Goal: Task Accomplishment & Management: Manage account settings

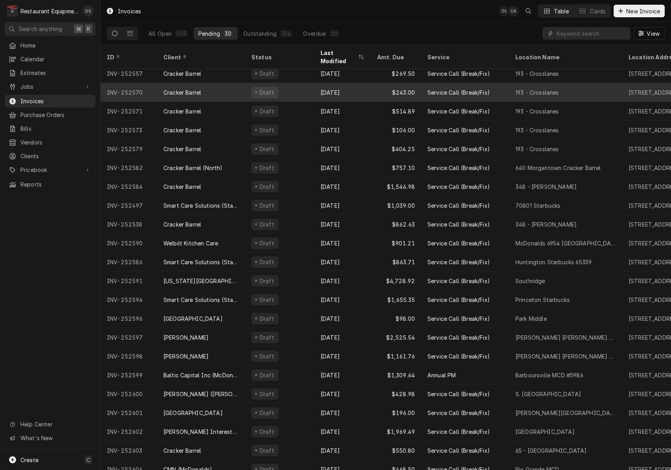
scroll to position [155, 0]
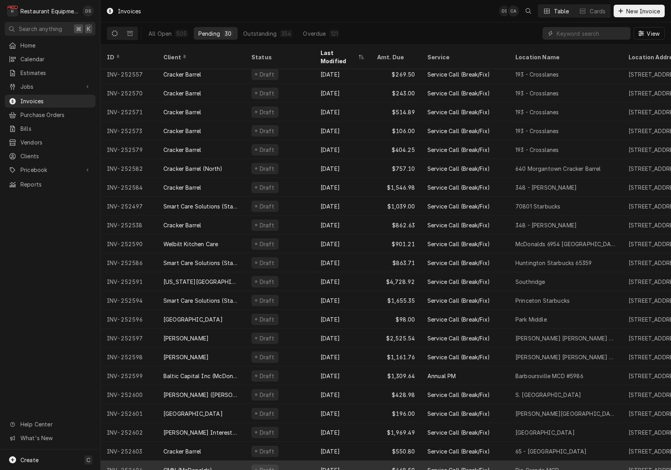
click at [297, 461] on div "Draft" at bounding box center [279, 470] width 69 height 19
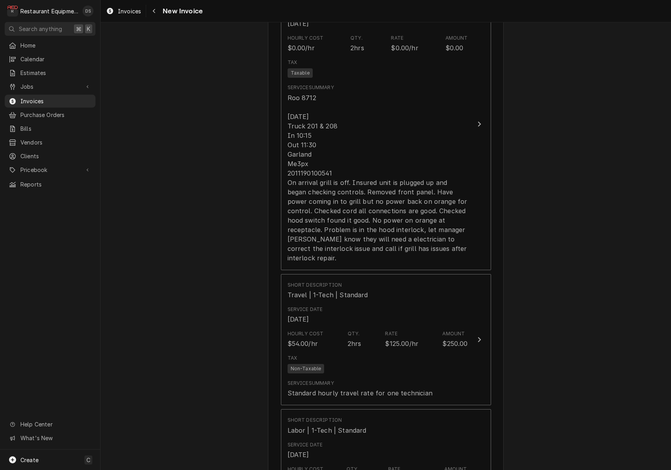
scroll to position [761, 0]
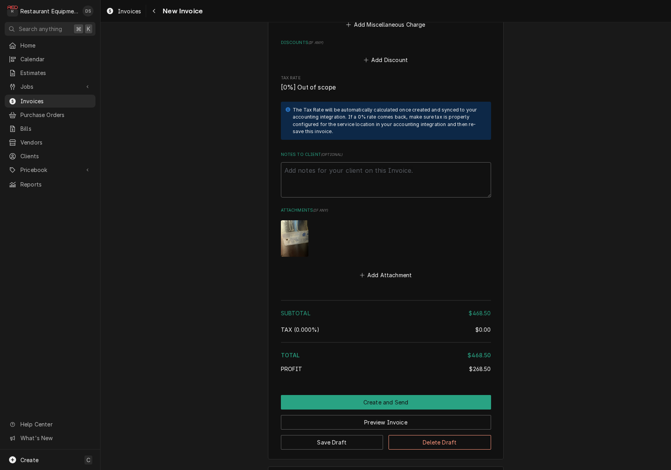
click at [365, 395] on button "Create and Send" at bounding box center [386, 402] width 210 height 15
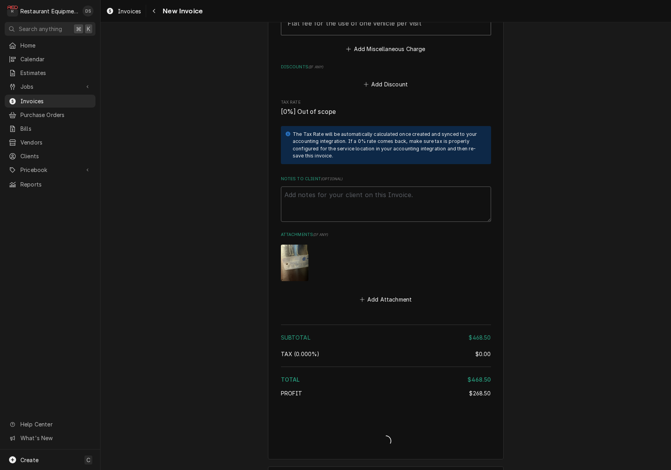
type textarea "x"
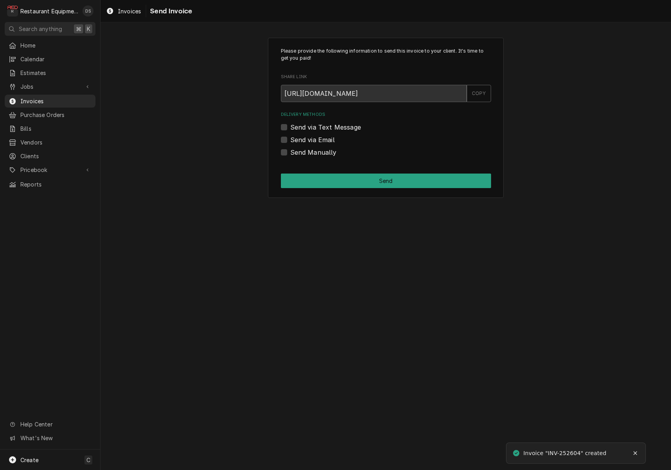
click at [290, 140] on label "Send via Email" at bounding box center [312, 139] width 44 height 9
click at [290, 140] on input "Send via Email" at bounding box center [395, 143] width 210 height 17
checkbox input "true"
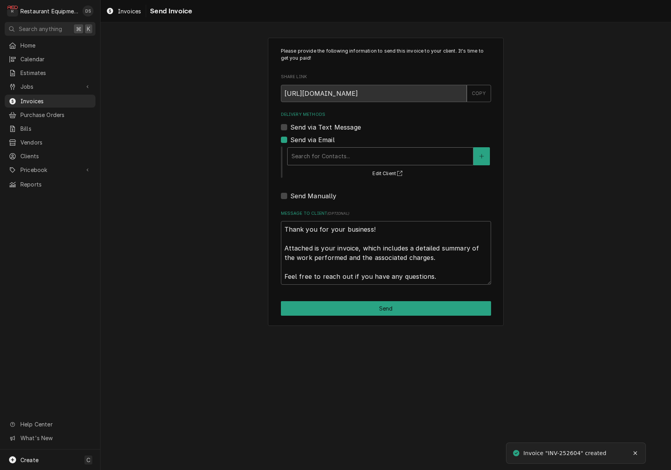
click at [338, 150] on div "Delivery Methods" at bounding box center [380, 156] width 178 height 14
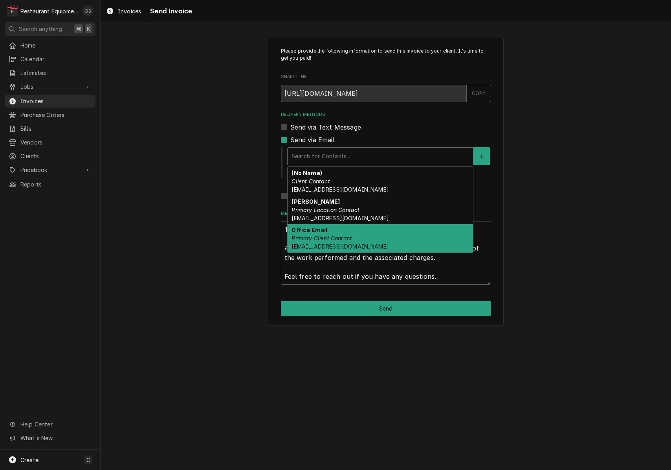
click at [334, 229] on div "Office Email Primary Client Contact tln@suddenlinkmail.com" at bounding box center [380, 238] width 185 height 29
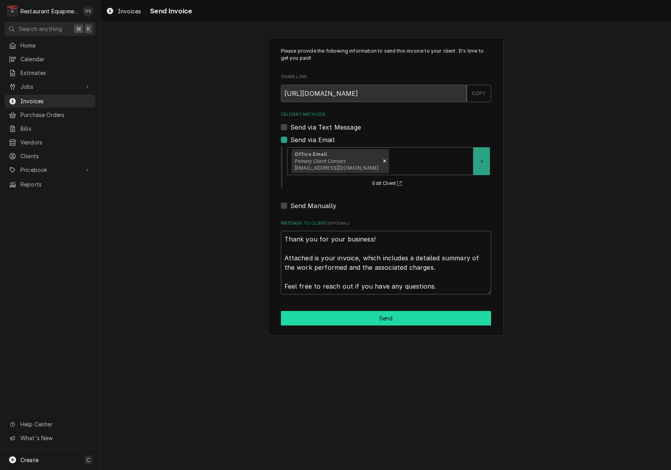
click at [371, 316] on button "Send" at bounding box center [386, 318] width 210 height 15
type textarea "x"
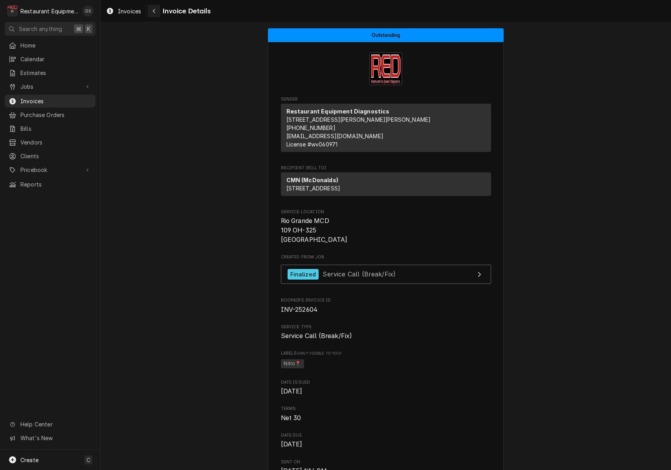
click at [156, 11] on icon "Navigate back" at bounding box center [154, 10] width 4 height 5
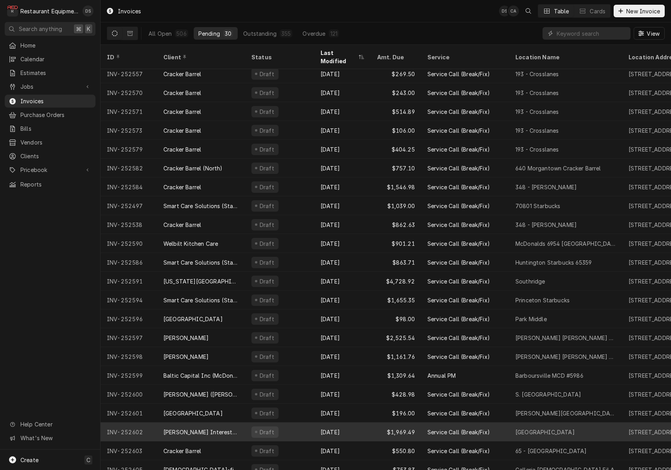
scroll to position [155, 0]
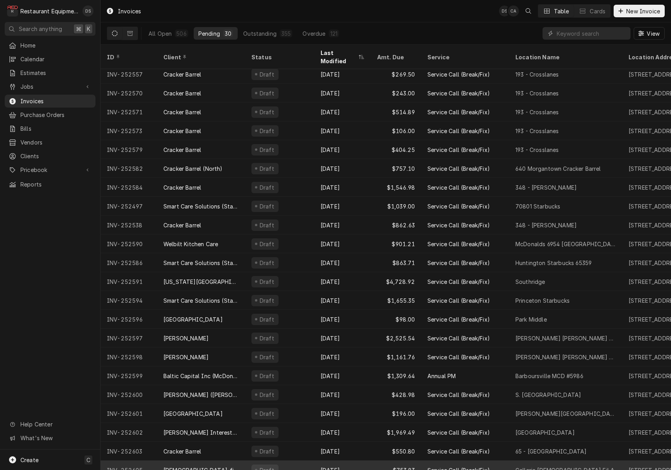
click at [288, 461] on div "Draft" at bounding box center [279, 470] width 69 height 19
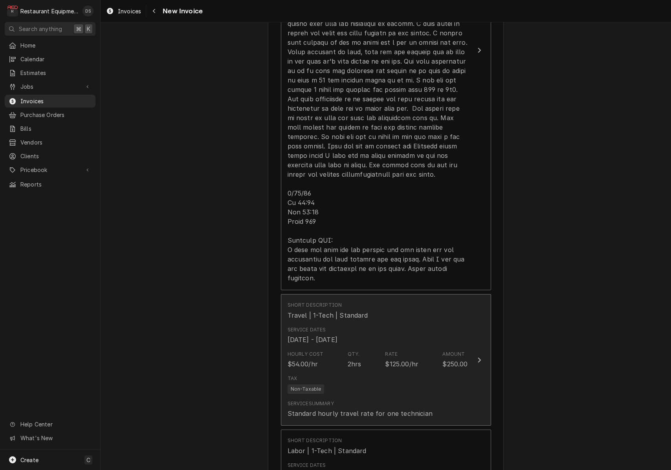
scroll to position [682, 0]
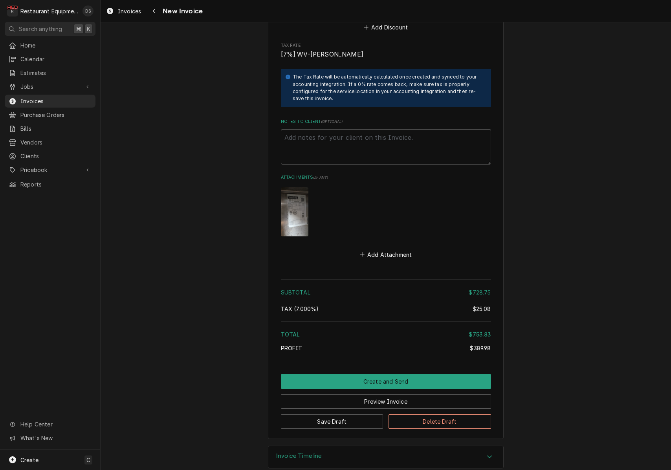
click at [376, 374] on button "Create and Send" at bounding box center [386, 381] width 210 height 15
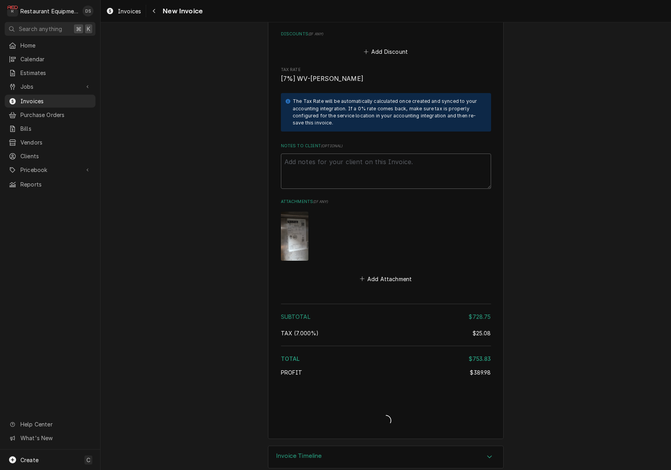
type textarea "x"
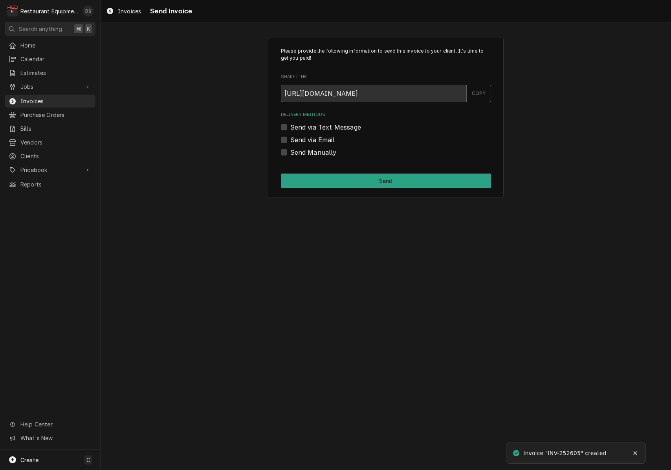
click at [290, 141] on label "Send via Email" at bounding box center [312, 139] width 44 height 9
click at [290, 141] on input "Send via Email" at bounding box center [395, 143] width 210 height 17
click at [290, 141] on label "Send via Email" at bounding box center [312, 139] width 44 height 9
click at [290, 141] on input "Send via Email" at bounding box center [395, 143] width 210 height 17
click at [284, 139] on div "Send via Email" at bounding box center [386, 139] width 210 height 9
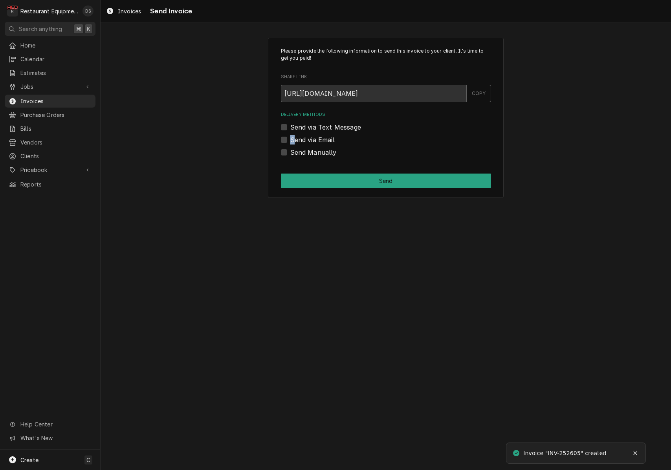
click at [290, 139] on label "Send via Email" at bounding box center [312, 139] width 44 height 9
click at [290, 139] on input "Send via Email" at bounding box center [395, 143] width 210 height 17
checkbox input "true"
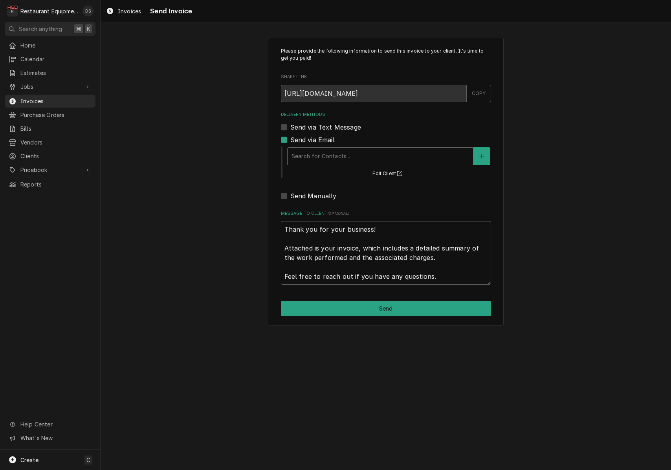
click at [344, 158] on div "Search for Contacts..." at bounding box center [380, 156] width 178 height 8
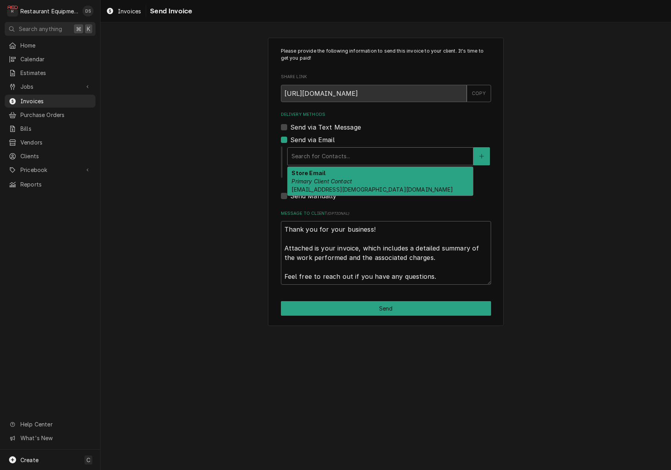
click at [348, 179] on em "Primary Client Contact" at bounding box center [321, 181] width 60 height 7
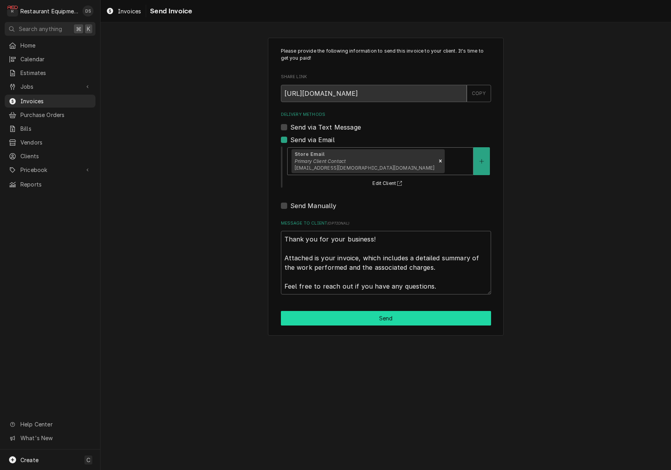
click at [381, 317] on button "Send" at bounding box center [386, 318] width 210 height 15
type textarea "x"
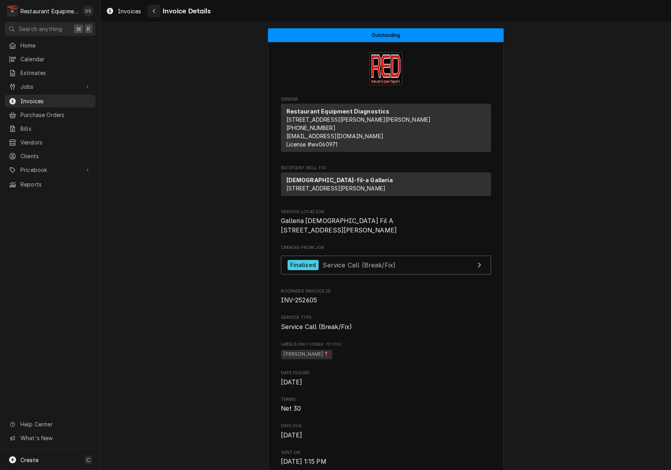
click at [157, 14] on div "Navigate back" at bounding box center [154, 11] width 8 height 8
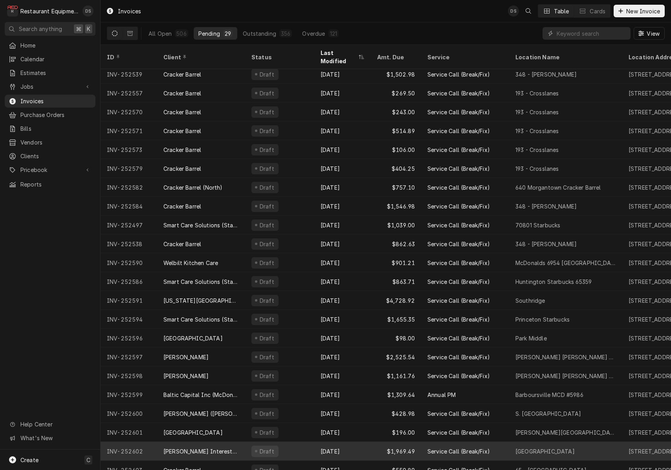
click at [287, 442] on div "Draft" at bounding box center [279, 451] width 69 height 19
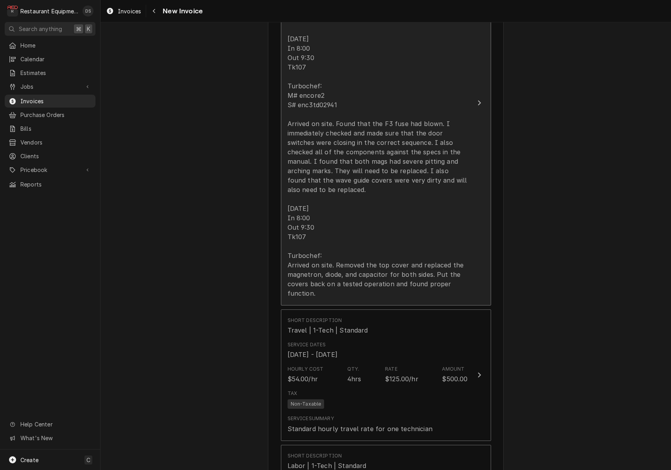
scroll to position [853, 0]
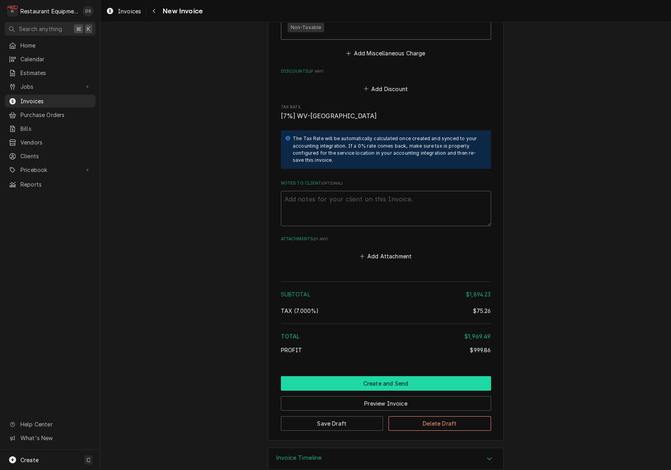
click at [354, 376] on button "Create and Send" at bounding box center [386, 383] width 210 height 15
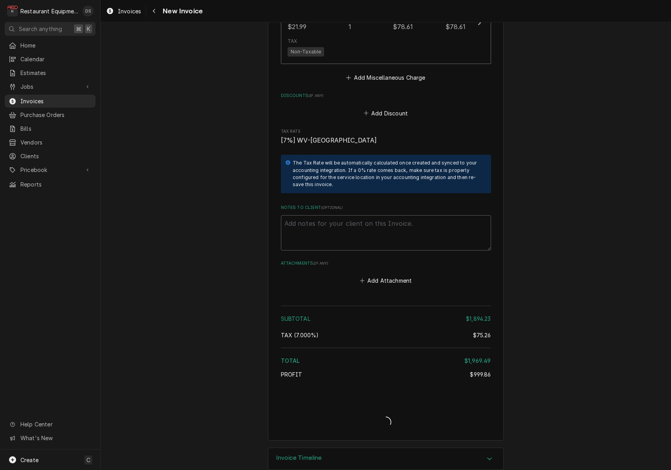
type textarea "x"
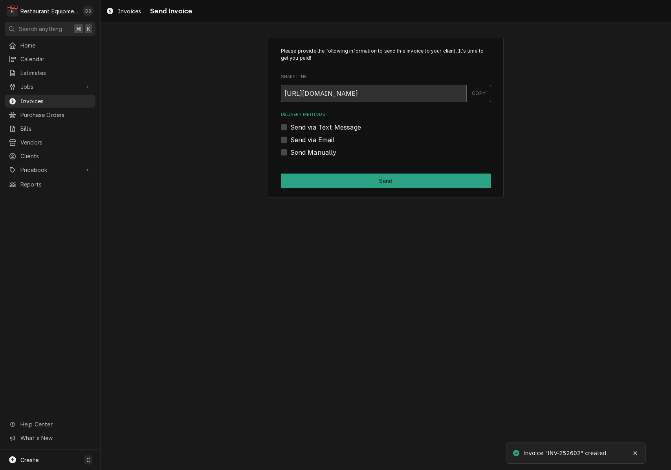
click at [290, 139] on label "Send via Email" at bounding box center [312, 139] width 44 height 9
click at [290, 139] on input "Send via Email" at bounding box center [395, 143] width 210 height 17
checkbox input "true"
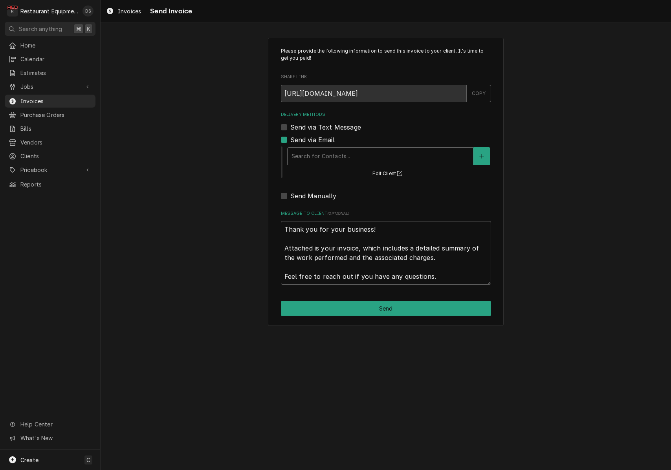
click at [324, 155] on div "Search for Contacts..." at bounding box center [380, 156] width 178 height 8
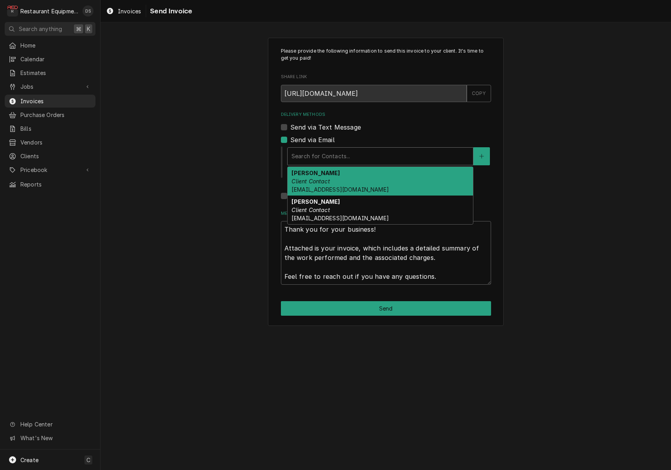
click at [334, 178] on div "Dainel Ream Client Contact dream@reamproperties.com" at bounding box center [380, 181] width 185 height 29
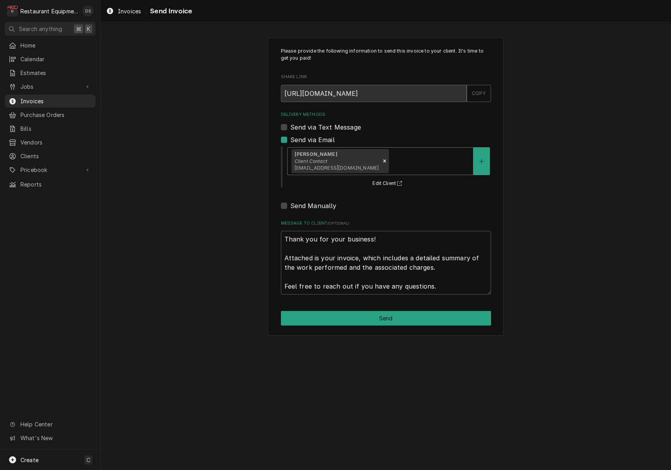
click at [402, 160] on div "Delivery Methods" at bounding box center [429, 161] width 79 height 14
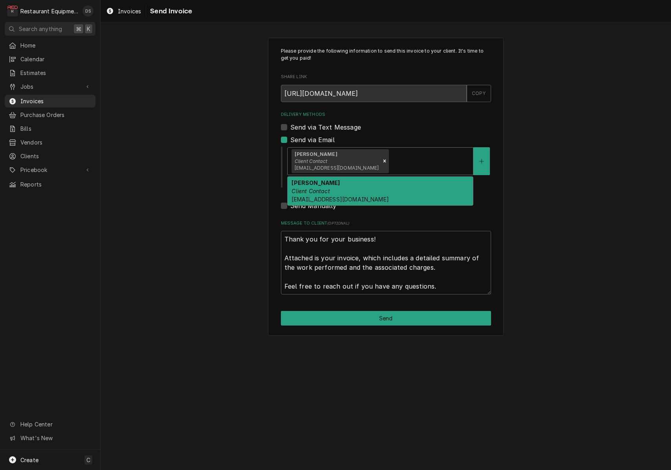
drag, startPoint x: 392, startPoint y: 187, endPoint x: 412, endPoint y: 247, distance: 63.3
click at [392, 187] on div "Joey Client Contact jnemcik@reamproperties.com" at bounding box center [380, 191] width 185 height 29
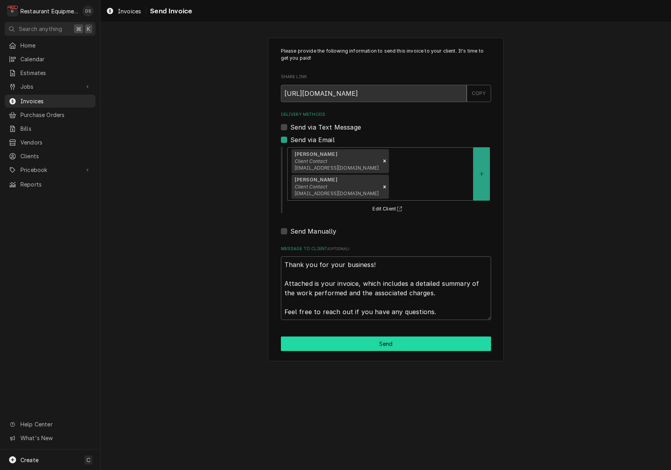
click at [401, 337] on button "Send" at bounding box center [386, 344] width 210 height 15
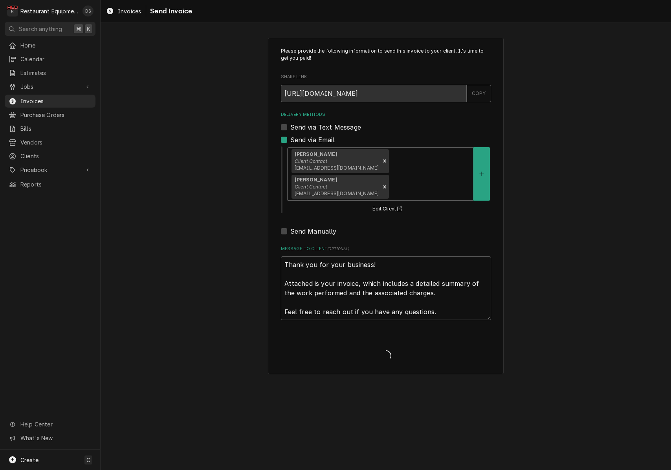
type textarea "x"
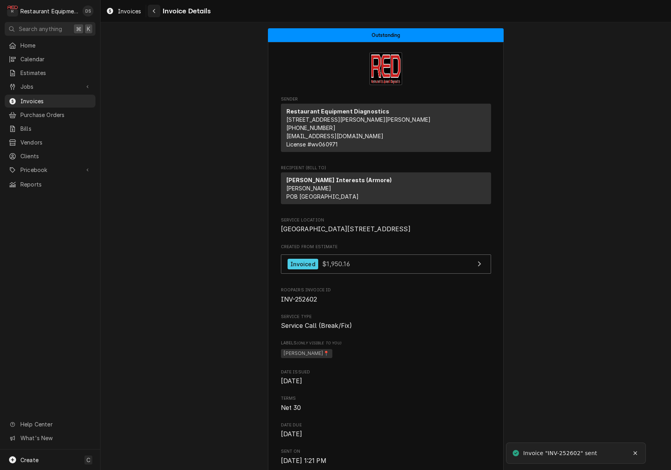
click at [156, 14] on div "Navigate back" at bounding box center [154, 11] width 8 height 8
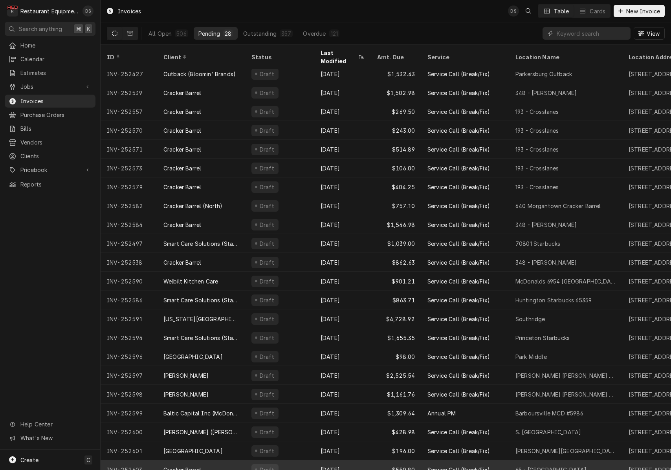
scroll to position [117, 0]
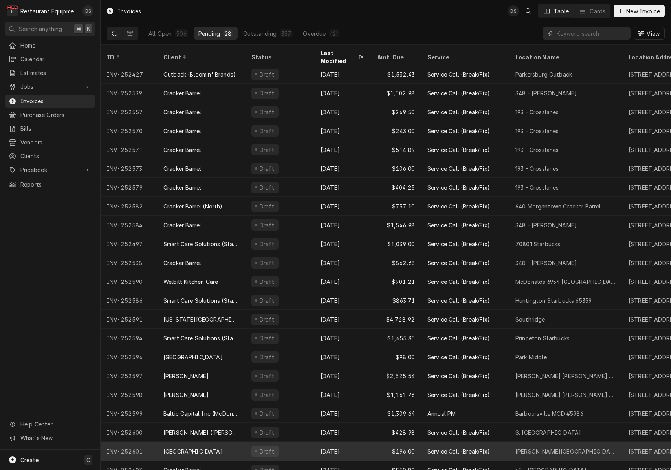
click at [300, 442] on div "Draft" at bounding box center [279, 451] width 69 height 19
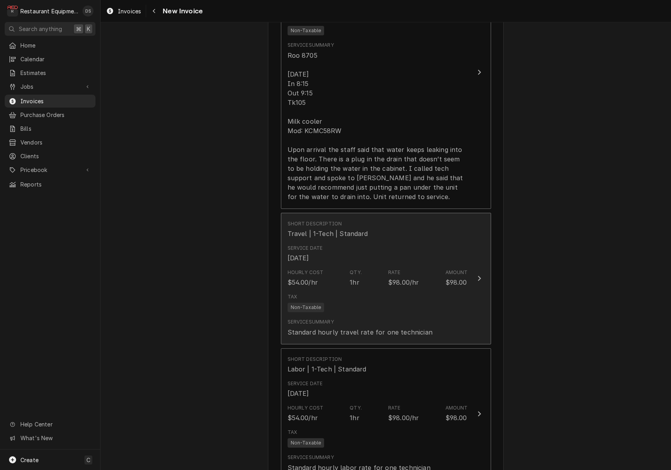
scroll to position [803, 0]
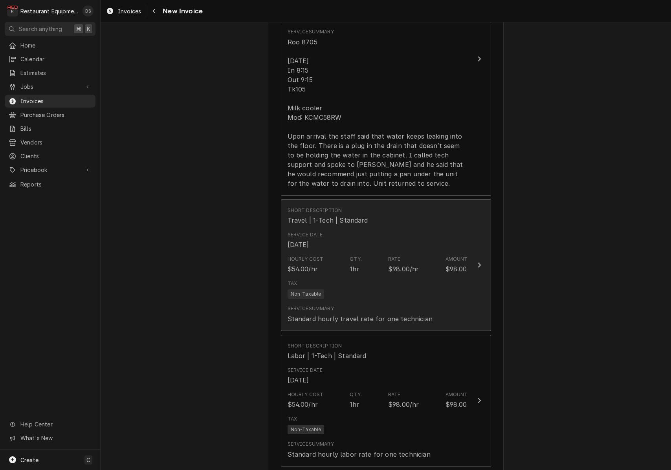
click at [375, 229] on div "Service Date [DATE]" at bounding box center [378, 240] width 180 height 24
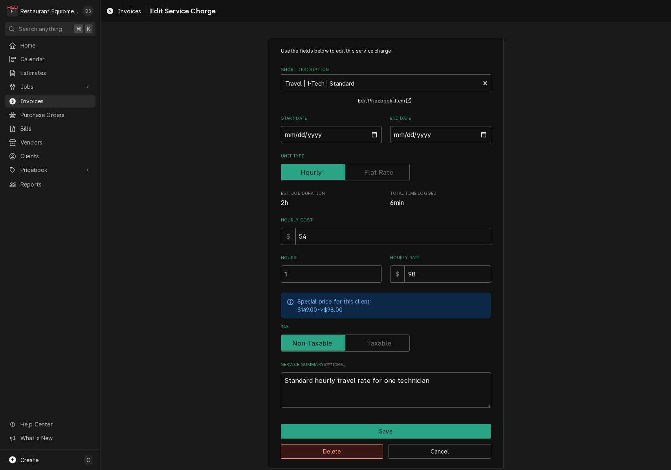
click at [348, 448] on button "Delete" at bounding box center [332, 451] width 103 height 15
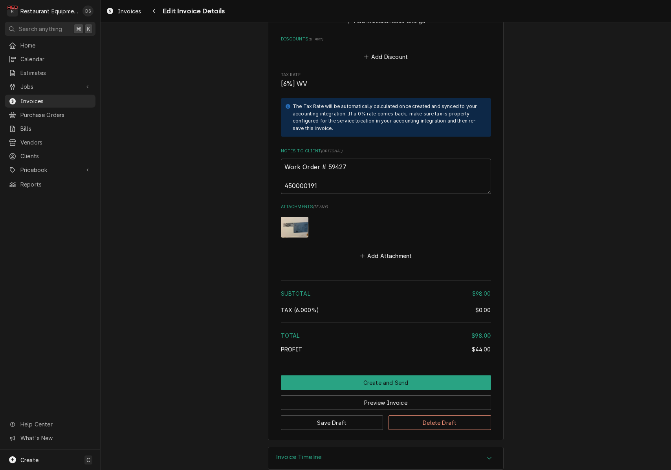
scroll to position [1197, 0]
click at [381, 376] on button "Create and Send" at bounding box center [386, 383] width 210 height 15
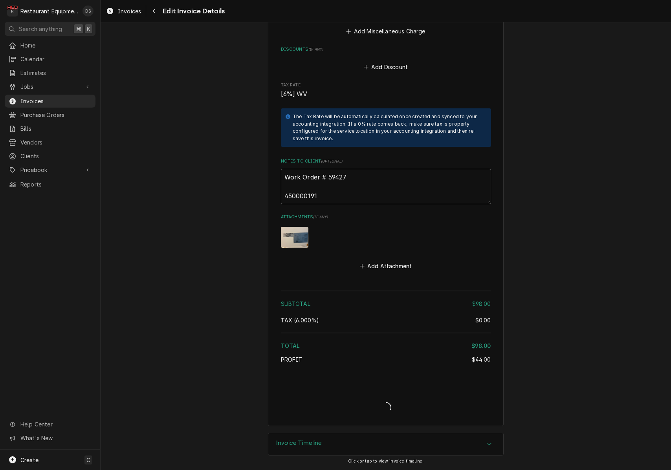
scroll to position [1173, 0]
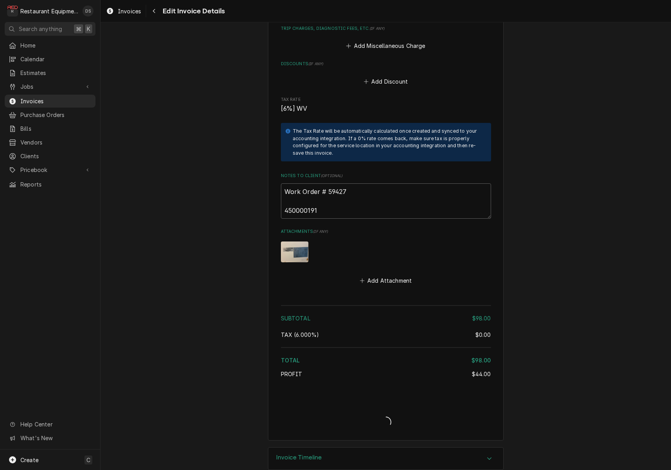
type textarea "x"
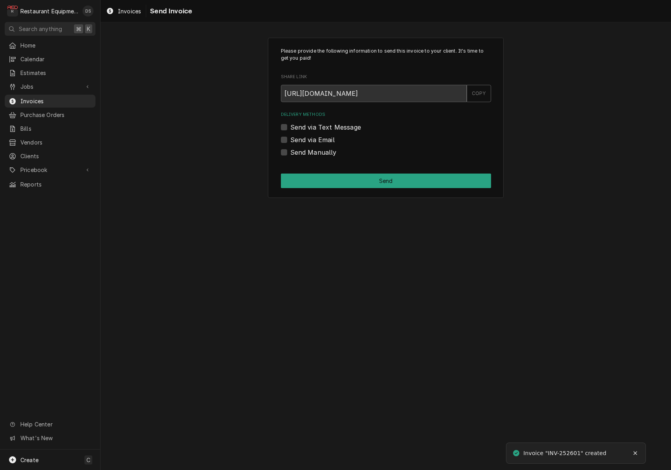
click at [290, 139] on label "Send via Email" at bounding box center [312, 139] width 44 height 9
click at [290, 139] on input "Send via Email" at bounding box center [395, 143] width 210 height 17
checkbox input "true"
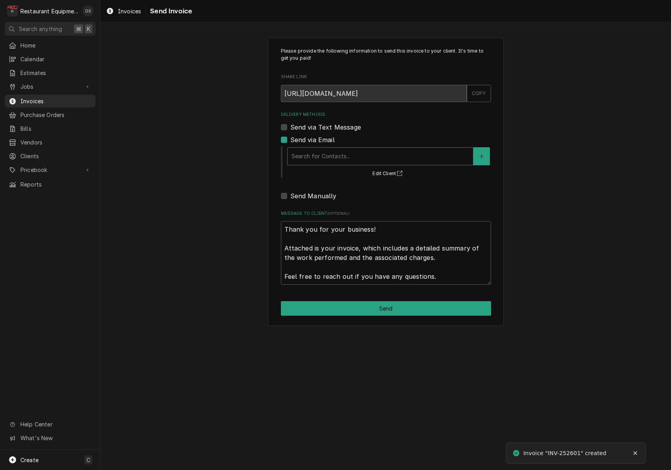
click at [336, 151] on div "Delivery Methods" at bounding box center [380, 156] width 178 height 14
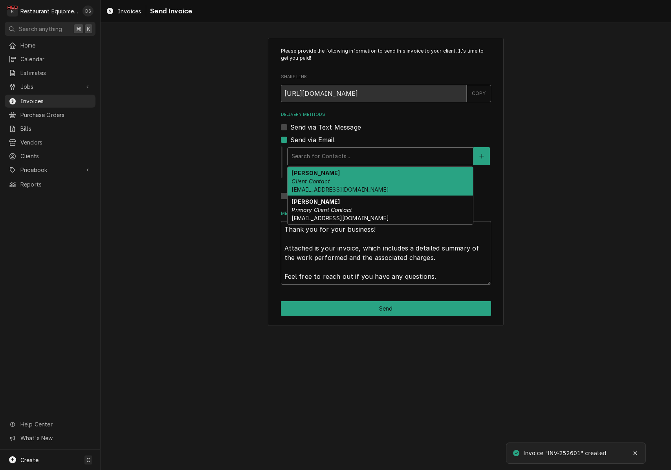
drag, startPoint x: 342, startPoint y: 173, endPoint x: 366, endPoint y: 165, distance: 25.7
click at [342, 173] on div "Darlene McNeal Client Contact smcneel@k12.wv.us" at bounding box center [380, 181] width 185 height 29
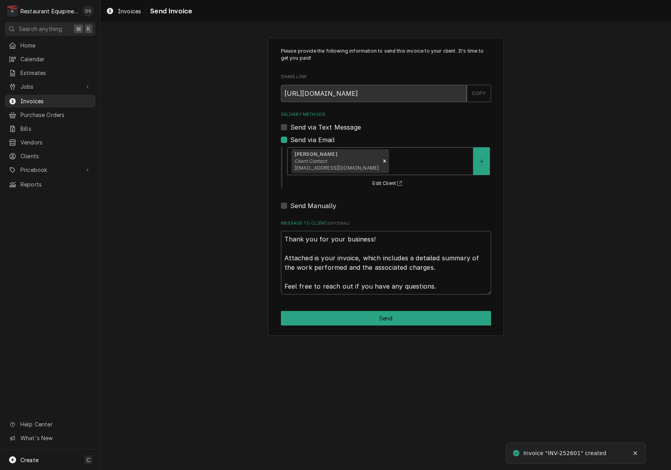
drag, startPoint x: 372, startPoint y: 161, endPoint x: 371, endPoint y: 173, distance: 12.2
click at [390, 161] on div "Delivery Methods" at bounding box center [429, 161] width 79 height 14
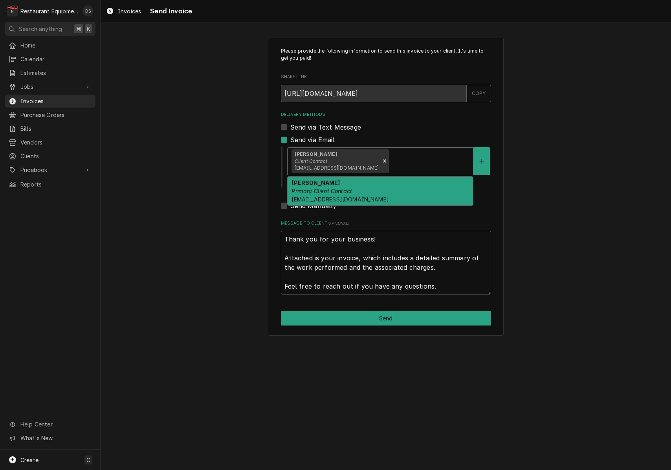
click at [369, 185] on div "Malati Reeve Primary Client Contact mreeve@k12.wv.us" at bounding box center [380, 191] width 185 height 29
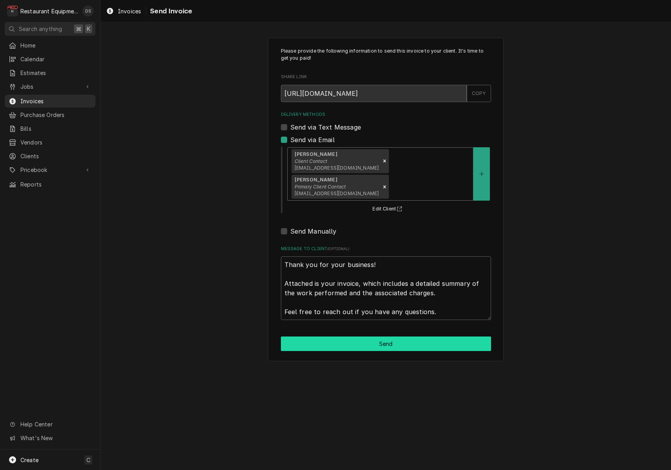
click at [394, 337] on button "Send" at bounding box center [386, 344] width 210 height 15
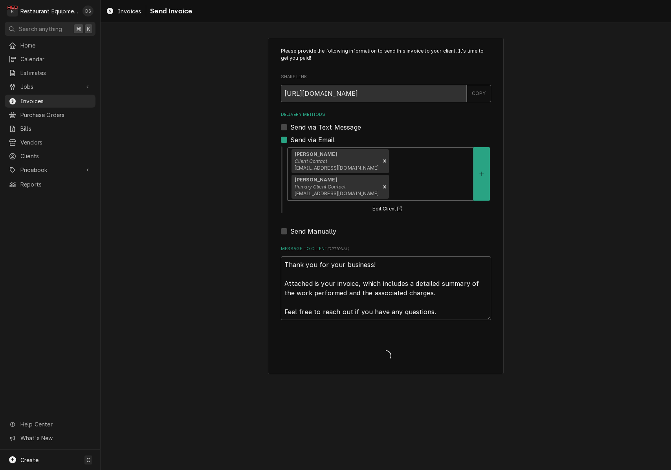
type textarea "x"
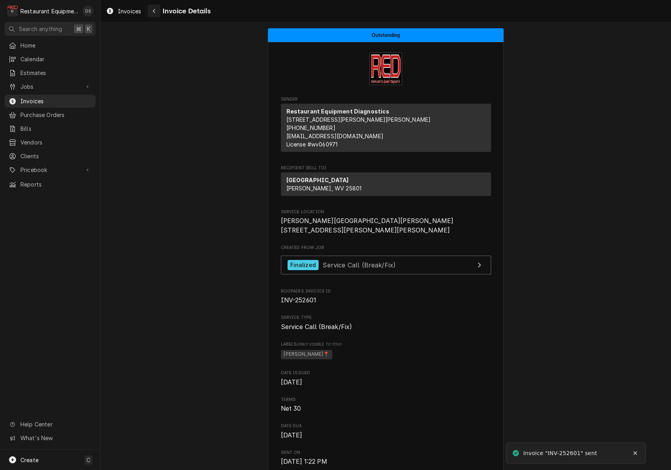
click at [157, 14] on div "Navigate back" at bounding box center [154, 11] width 8 height 8
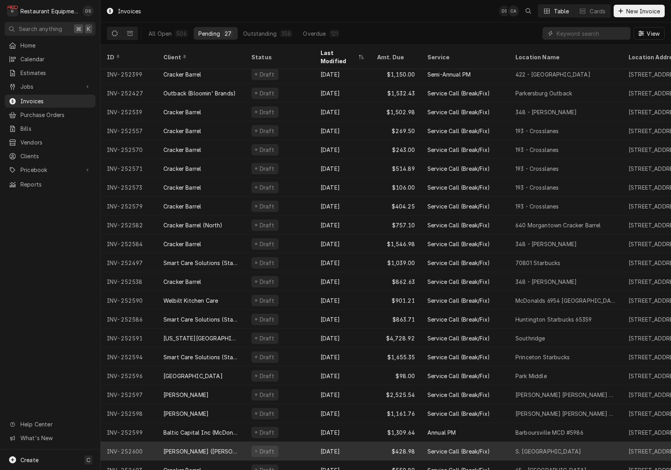
click at [243, 442] on div "[PERSON_NAME] ([PERSON_NAME])" at bounding box center [201, 451] width 88 height 19
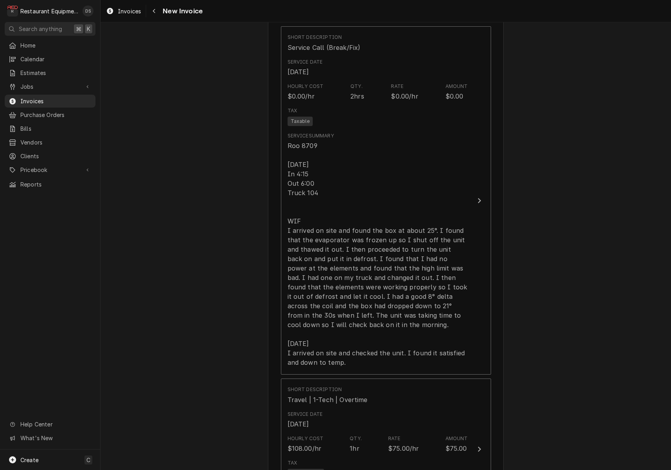
scroll to position [527, 0]
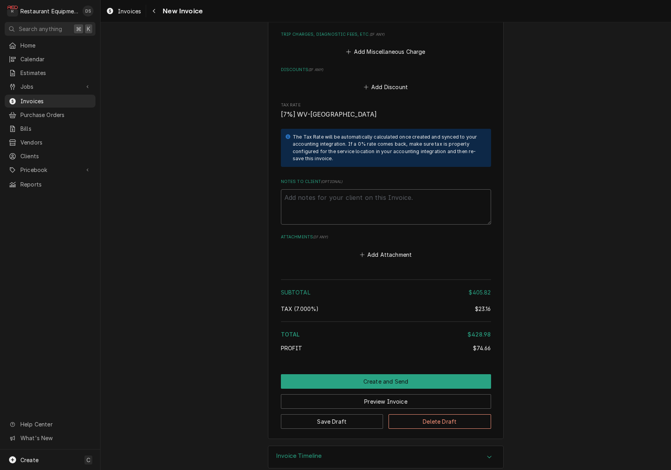
drag, startPoint x: 374, startPoint y: 386, endPoint x: 409, endPoint y: 370, distance: 39.0
click at [374, 394] on button "Preview Invoice" at bounding box center [386, 401] width 210 height 15
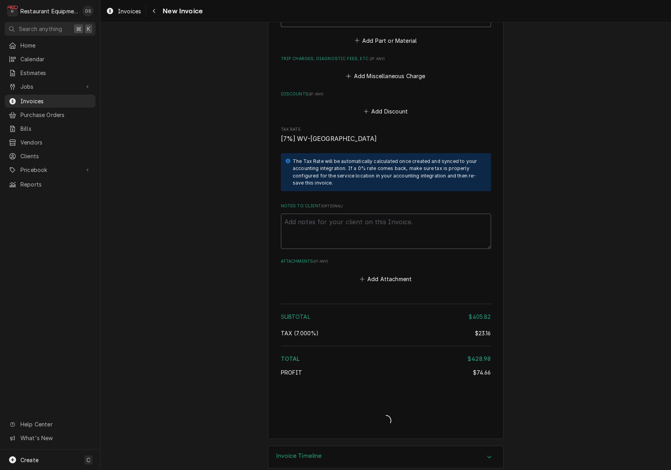
type textarea "x"
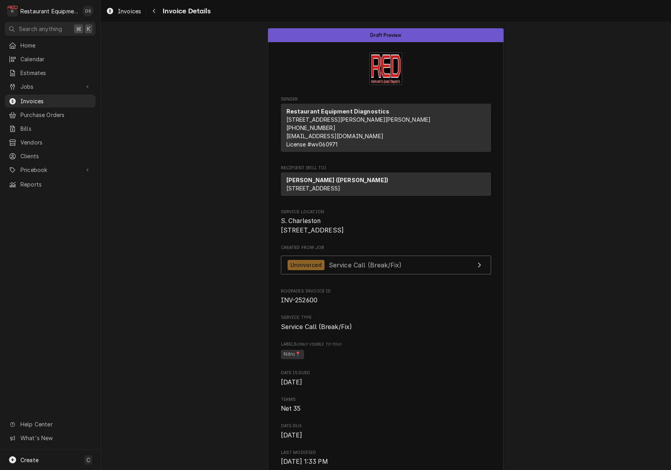
drag, startPoint x: 280, startPoint y: 237, endPoint x: 352, endPoint y: 246, distance: 72.5
copy span "S. Charleston 4001 MacCorkle Ave SW"
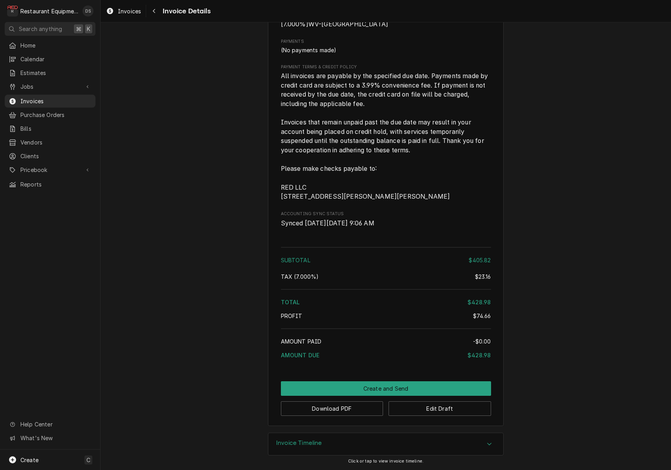
scroll to position [1213, 0]
click at [330, 409] on button "Download PDF" at bounding box center [332, 408] width 103 height 15
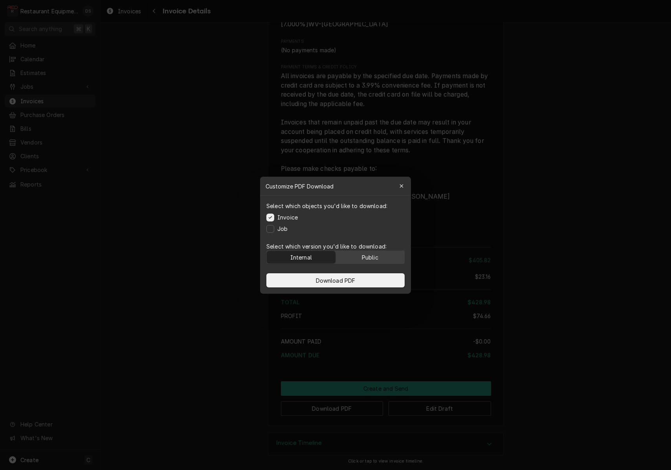
click at [365, 256] on div "Public" at bounding box center [370, 257] width 16 height 8
click at [364, 281] on button "Download PDF" at bounding box center [335, 280] width 138 height 14
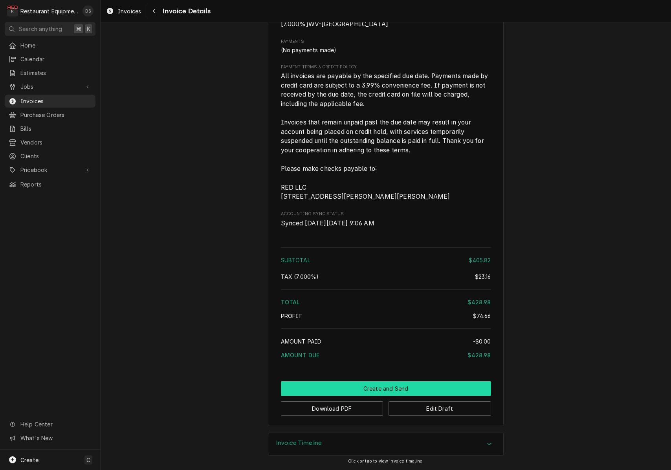
click at [344, 387] on button "Create and Send" at bounding box center [386, 388] width 210 height 15
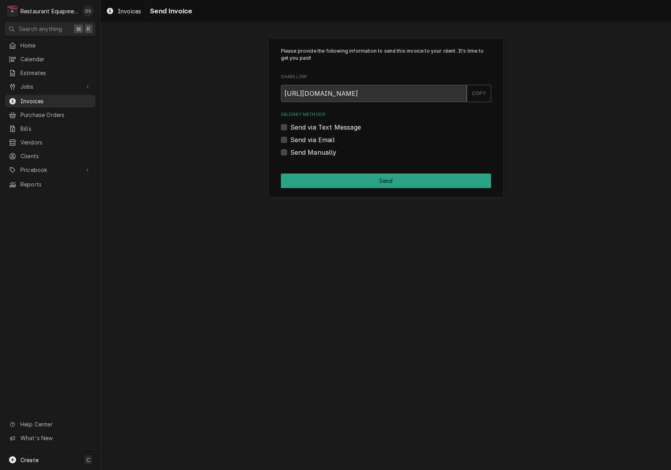
click at [290, 140] on label "Send via Email" at bounding box center [312, 139] width 44 height 9
click at [290, 140] on input "Send via Email" at bounding box center [395, 143] width 210 height 17
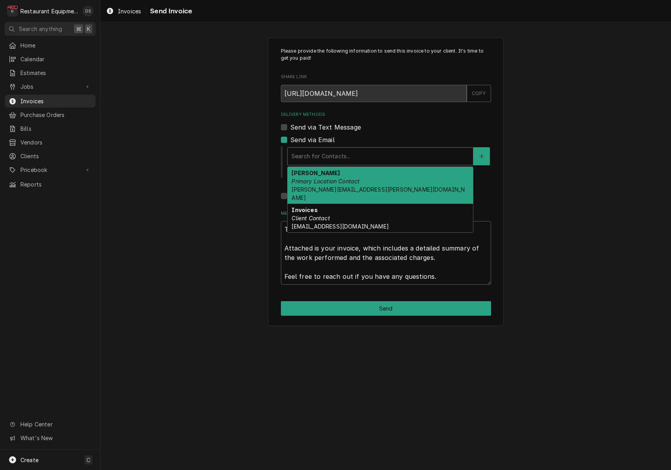
click at [335, 155] on div "Search for Contacts..." at bounding box center [380, 156] width 178 height 8
click at [335, 156] on div "Search for Contacts..." at bounding box center [380, 156] width 178 height 8
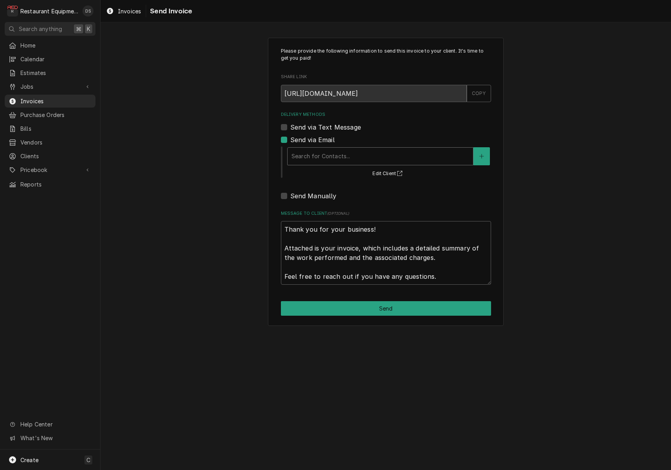
click at [289, 139] on div "Send via Email" at bounding box center [386, 139] width 210 height 9
click at [290, 139] on label "Send via Email" at bounding box center [312, 139] width 44 height 9
click at [290, 139] on input "Send via Email" at bounding box center [395, 143] width 210 height 17
checkbox input "false"
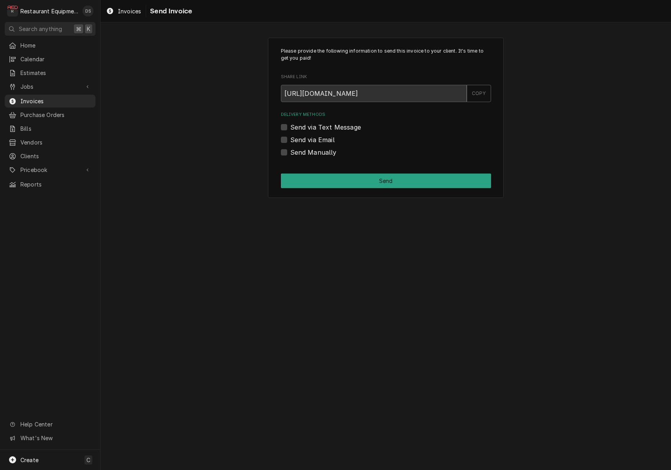
click at [290, 150] on label "Send Manually" at bounding box center [313, 152] width 46 height 9
click at [290, 150] on input "Send Manually" at bounding box center [395, 156] width 210 height 17
checkbox input "true"
click at [361, 178] on button "Send" at bounding box center [386, 181] width 210 height 15
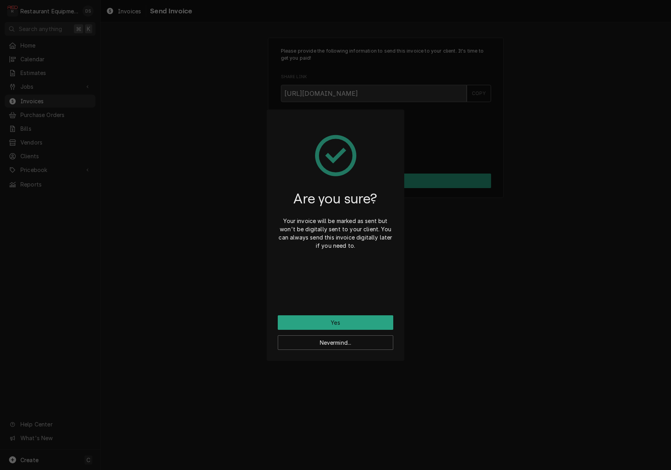
click at [347, 318] on button "Yes" at bounding box center [335, 322] width 115 height 15
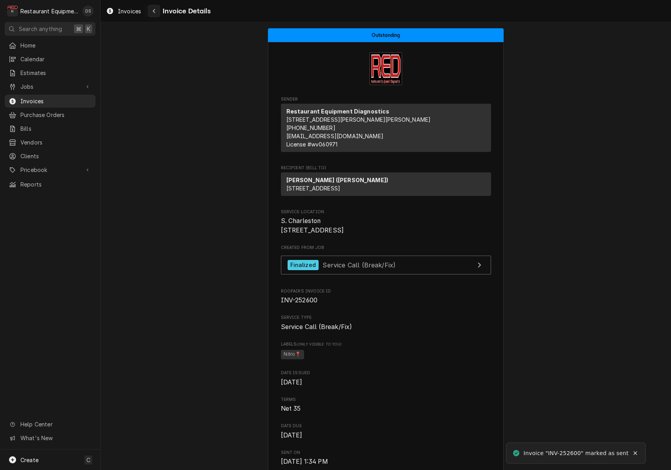
click at [157, 12] on div "Navigate back" at bounding box center [154, 11] width 8 height 8
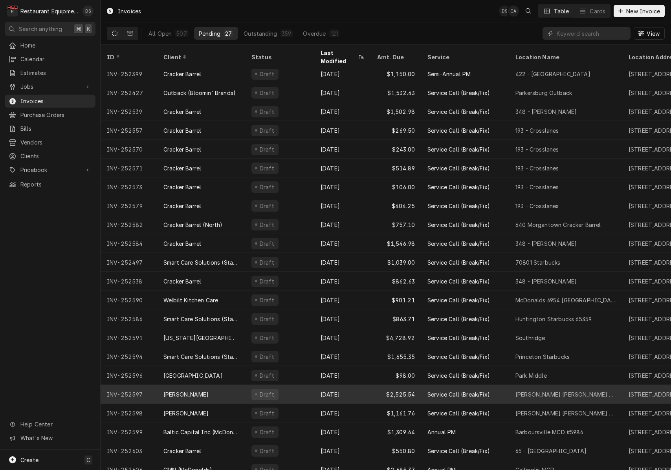
scroll to position [99, 0]
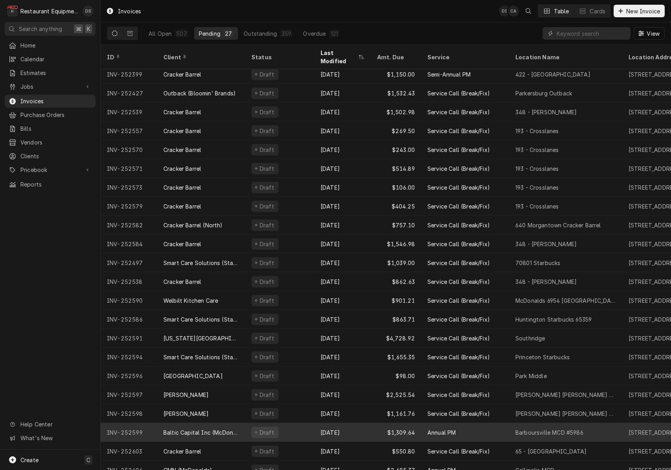
click at [232, 429] on div "Baltic Capital Inc (McDonalds Group)" at bounding box center [200, 433] width 75 height 8
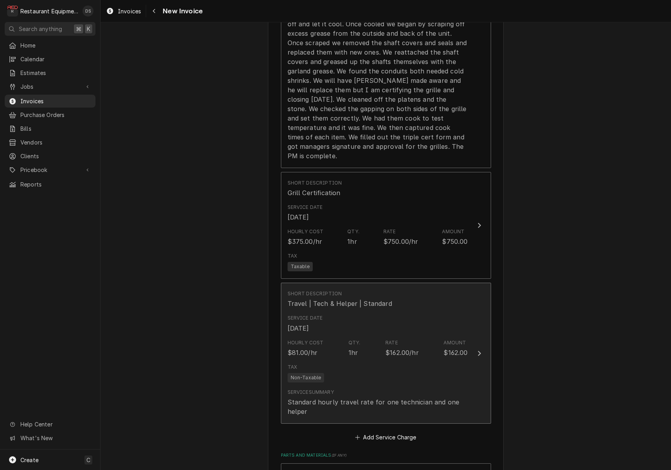
scroll to position [963, 0]
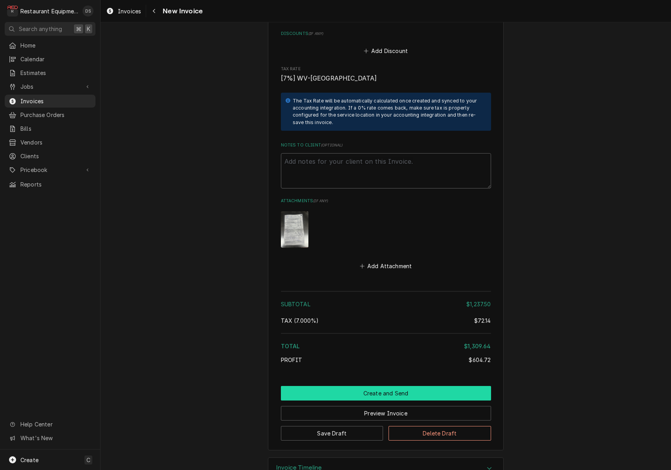
click at [376, 386] on button "Create and Send" at bounding box center [386, 393] width 210 height 15
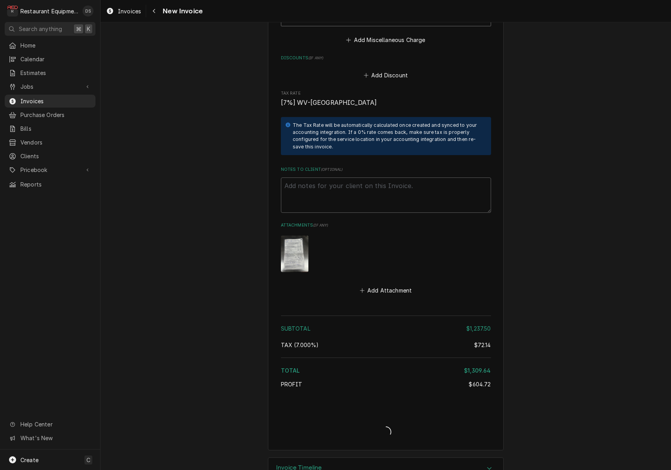
type textarea "x"
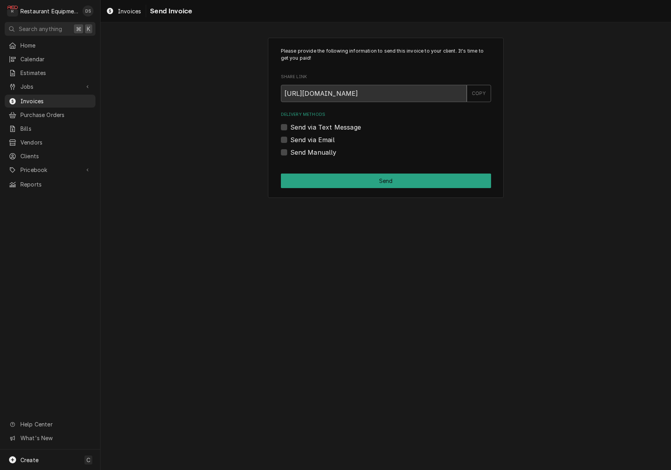
click at [290, 138] on label "Send via Email" at bounding box center [312, 139] width 44 height 9
click at [290, 138] on input "Send via Email" at bounding box center [395, 143] width 210 height 17
checkbox input "true"
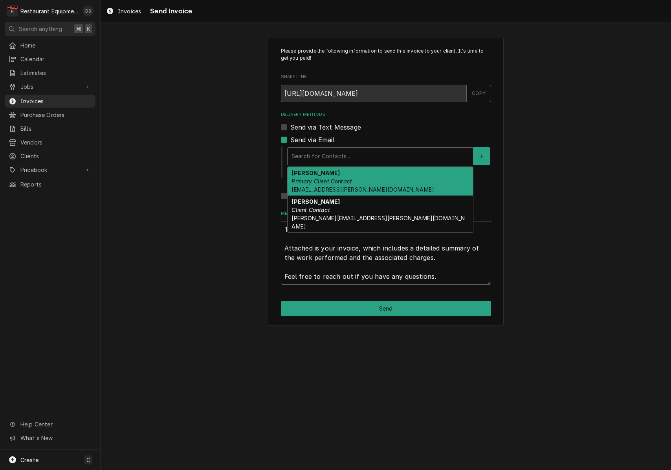
click at [324, 157] on div "Search for Contacts..." at bounding box center [380, 156] width 178 height 8
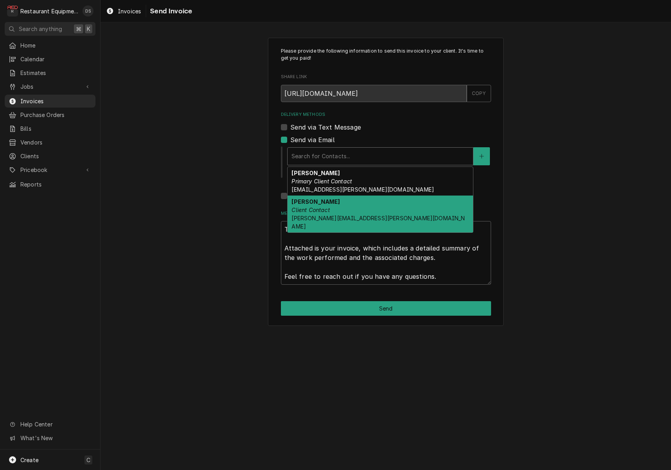
click at [328, 213] on div "Morgan Thomas Client Contact Morgan.thomas@macatac.net" at bounding box center [380, 214] width 185 height 37
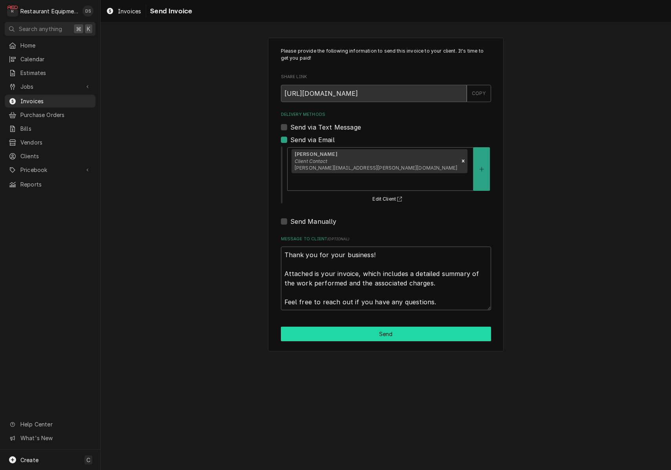
click at [385, 327] on button "Send" at bounding box center [386, 334] width 210 height 15
type textarea "x"
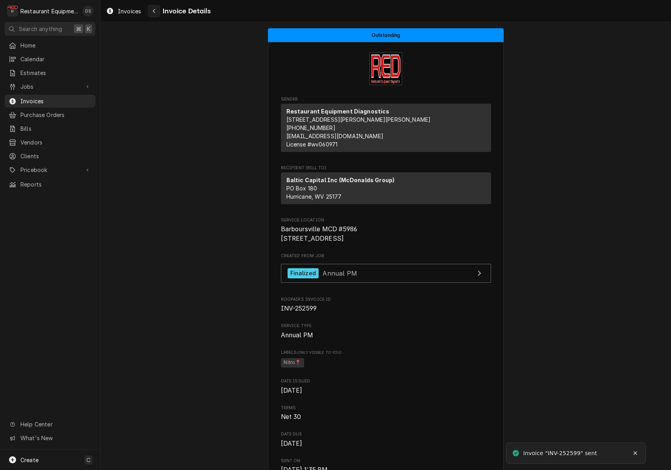
click at [157, 10] on div "Navigate back" at bounding box center [154, 11] width 8 height 8
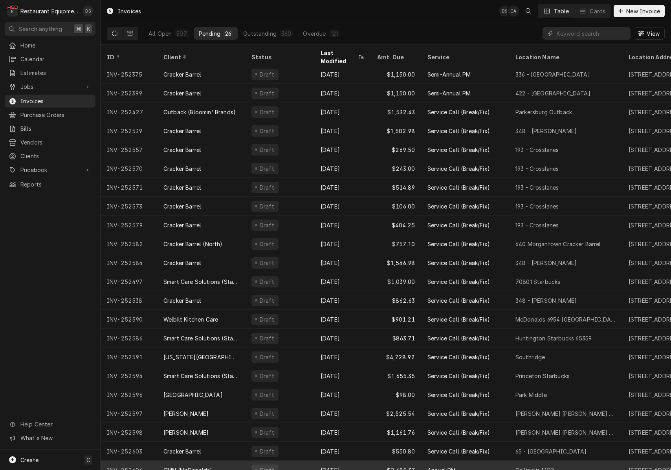
click at [303, 461] on div "Draft" at bounding box center [279, 470] width 69 height 19
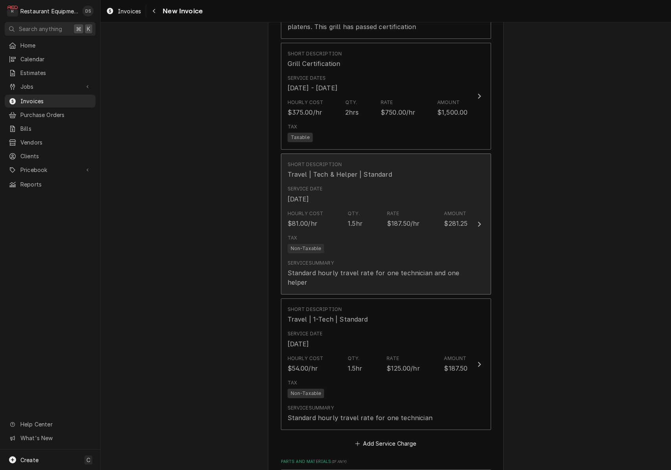
scroll to position [1126, 0]
click at [361, 271] on div "Standard hourly travel rate for one technician and one helper" at bounding box center [378, 279] width 180 height 19
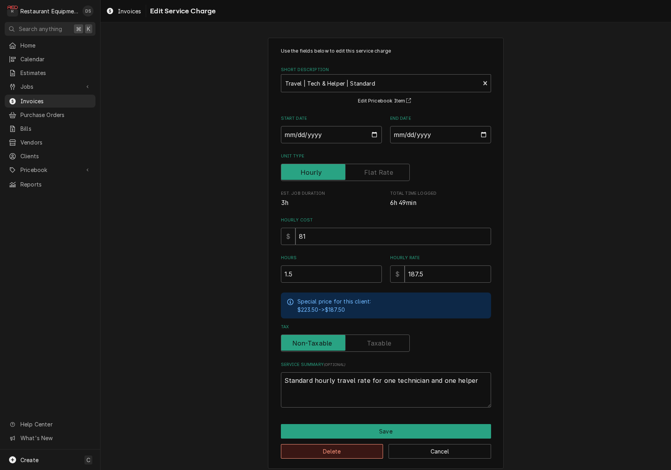
click at [352, 445] on button "Delete" at bounding box center [332, 451] width 103 height 15
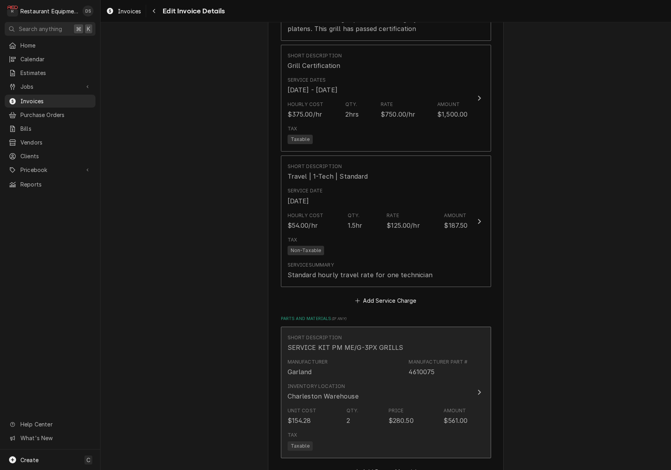
click at [340, 380] on div "Inventory Location Charleston Warehouse" at bounding box center [378, 392] width 180 height 24
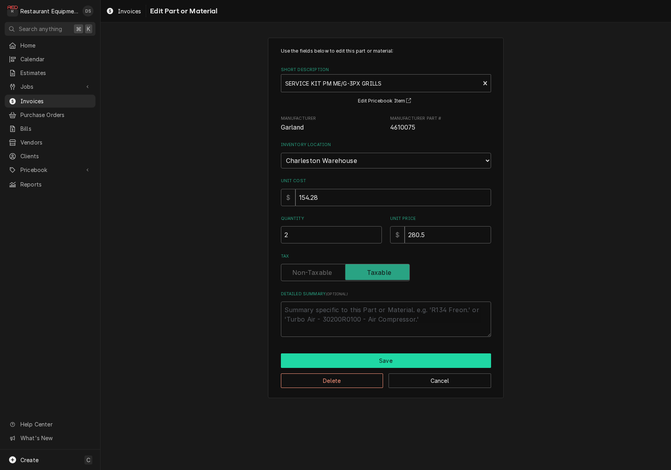
click at [371, 353] on button "Save" at bounding box center [386, 360] width 210 height 15
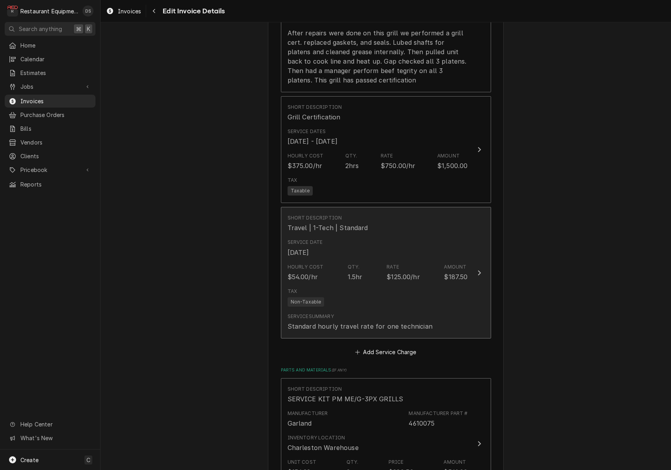
scroll to position [1067, 0]
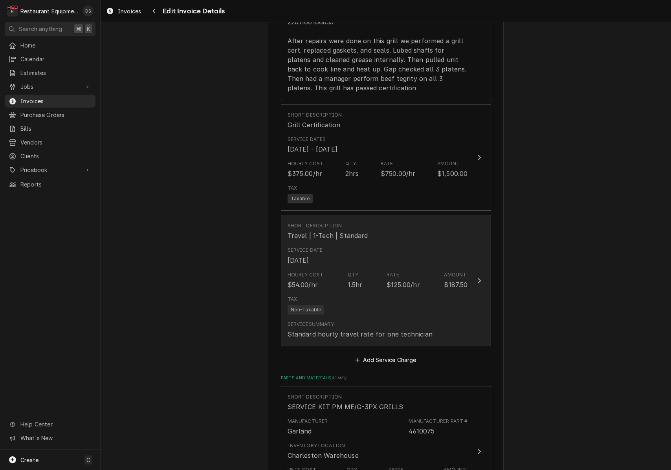
click at [363, 269] on div "Hourly Cost $54.00/hr Qty. 1.5hr Rate $125.00/hr Amount $187.50" at bounding box center [378, 280] width 180 height 24
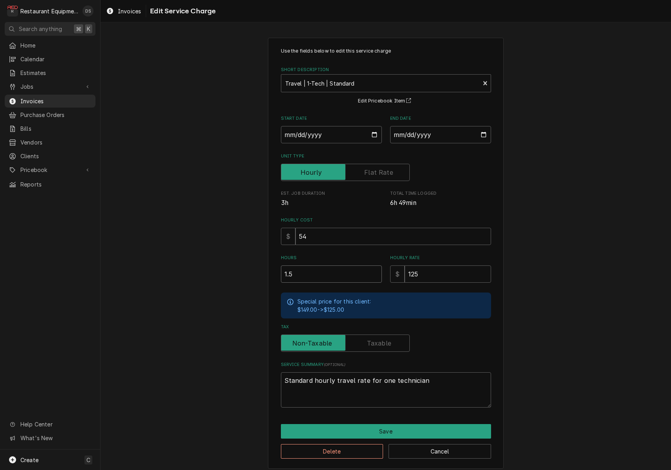
drag, startPoint x: 313, startPoint y: 273, endPoint x: 273, endPoint y: 269, distance: 41.0
click at [273, 269] on div "Use the fields below to edit this service charge Short Description Travel | 1-T…" at bounding box center [386, 253] width 236 height 431
type textarea "x"
type input "3"
click at [379, 432] on button "Save" at bounding box center [386, 431] width 210 height 15
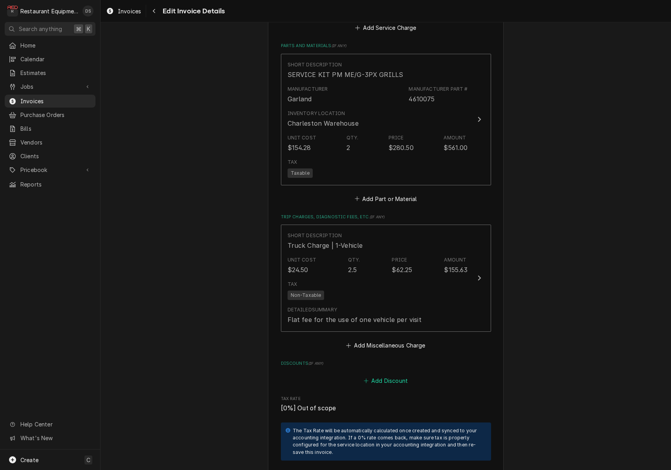
scroll to position [1403, 0]
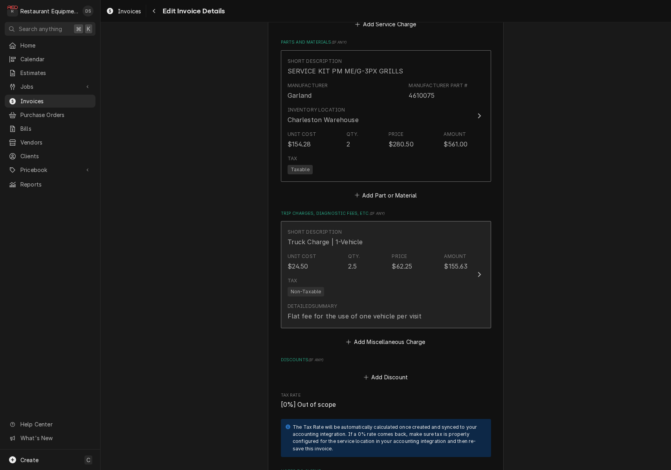
click at [372, 250] on div "Unit Cost $24.50 Qty. 2.5 Price $62.25 Amount $155.63" at bounding box center [378, 262] width 180 height 24
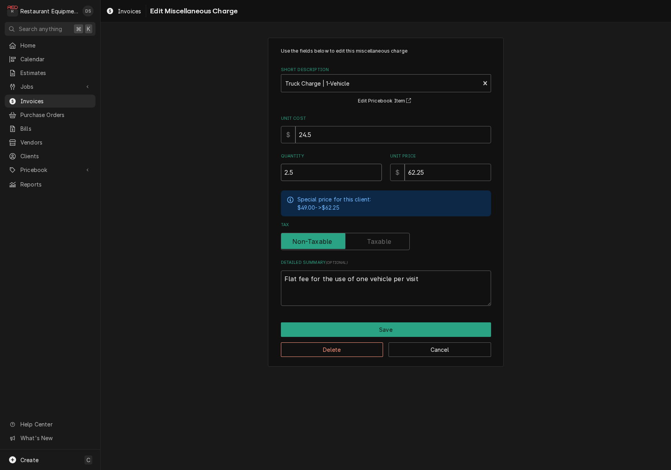
drag, startPoint x: 302, startPoint y: 172, endPoint x: 247, endPoint y: 170, distance: 55.0
click at [247, 170] on div "Use the fields below to edit this miscellaneous charge Short Description Truck …" at bounding box center [386, 202] width 570 height 343
type textarea "x"
type input "2"
click at [401, 327] on button "Save" at bounding box center [386, 329] width 210 height 15
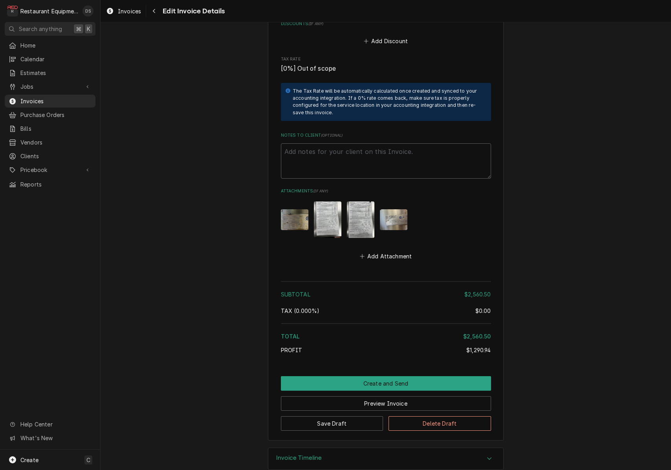
scroll to position [1738, 0]
click at [372, 377] on button "Create and Send" at bounding box center [386, 384] width 210 height 15
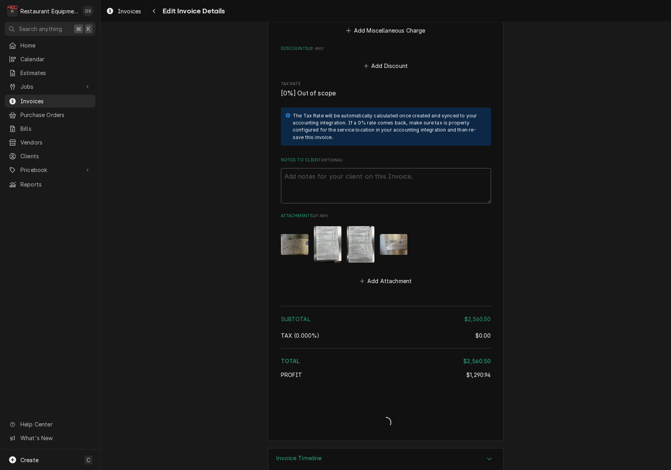
type textarea "x"
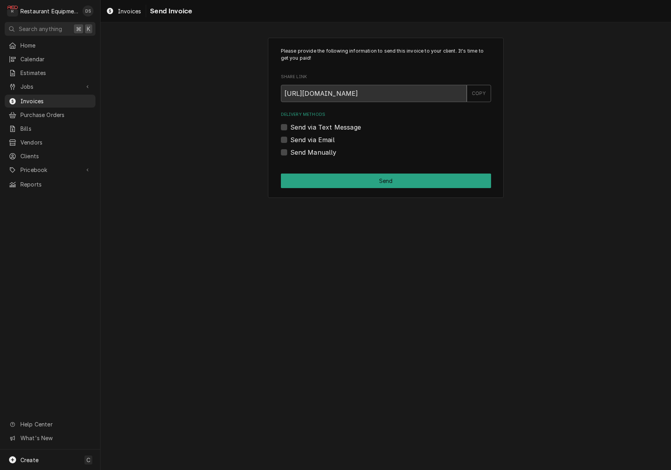
click at [290, 140] on label "Send via Email" at bounding box center [312, 139] width 44 height 9
click at [290, 140] on input "Send via Email" at bounding box center [395, 143] width 210 height 17
click at [290, 140] on label "Send via Email" at bounding box center [312, 139] width 44 height 9
click at [290, 140] on input "Send via Email" at bounding box center [395, 143] width 210 height 17
click at [290, 140] on label "Send via Email" at bounding box center [312, 139] width 44 height 9
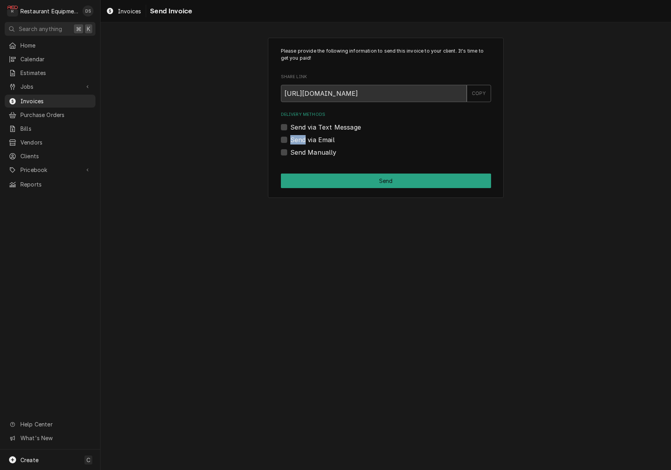
click at [290, 140] on input "Send via Email" at bounding box center [395, 143] width 210 height 17
checkbox input "true"
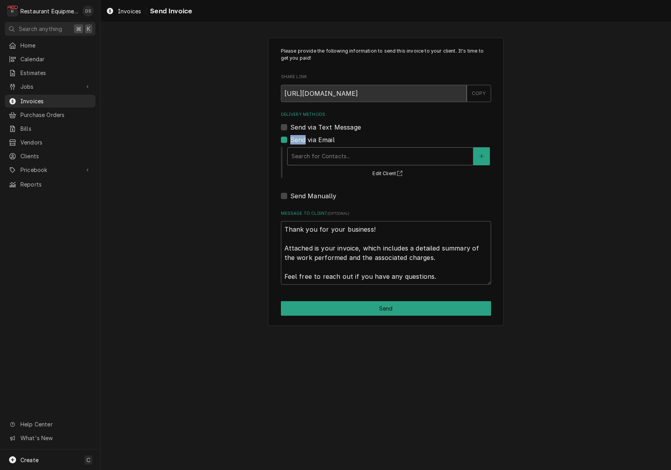
click at [338, 156] on div "Search for Contacts..." at bounding box center [380, 156] width 178 height 8
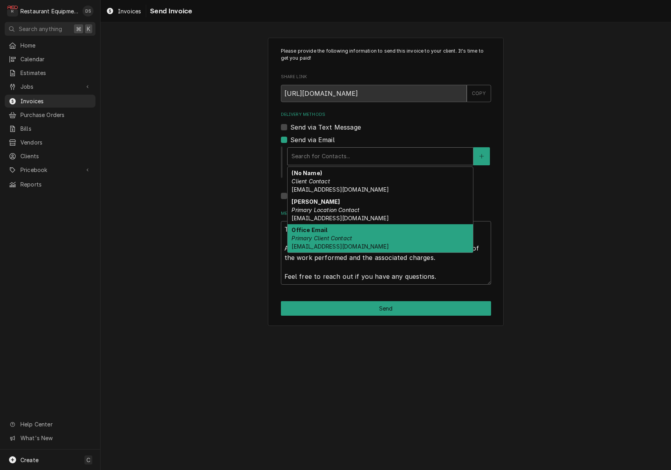
click at [348, 227] on div "Office Email Primary Client Contact tln@suddenlinkmail.com" at bounding box center [380, 238] width 185 height 29
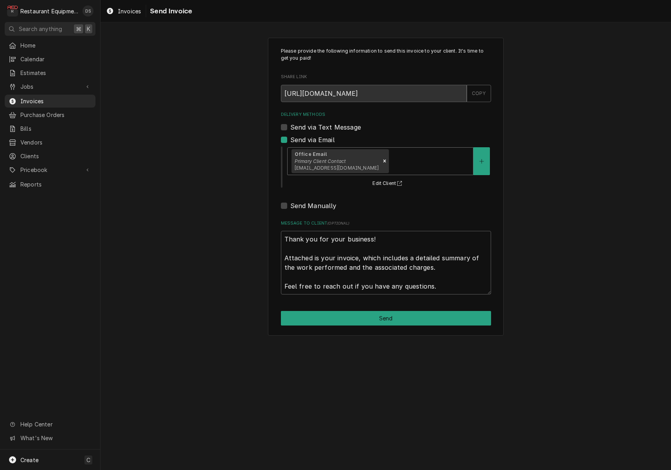
click at [390, 164] on div "Delivery Methods" at bounding box center [429, 161] width 79 height 14
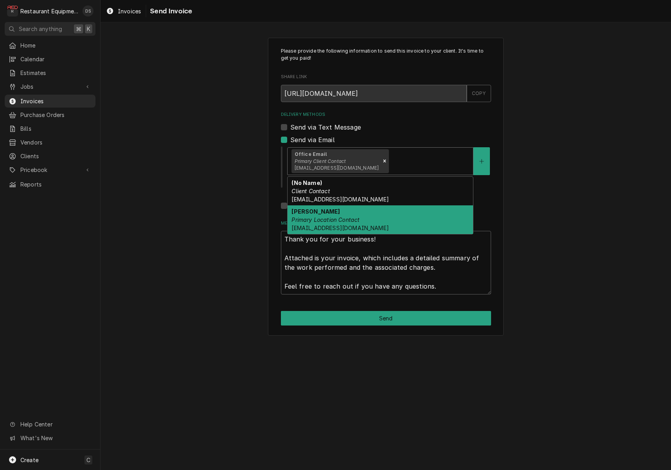
click at [373, 210] on div "Chad Mesemek Primary Location Contact cmn.inc456@gmail.com" at bounding box center [380, 219] width 185 height 29
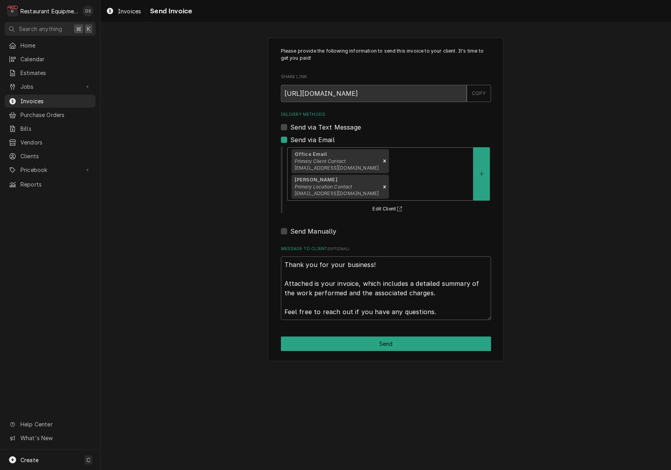
click at [397, 337] on button "Send" at bounding box center [386, 344] width 210 height 15
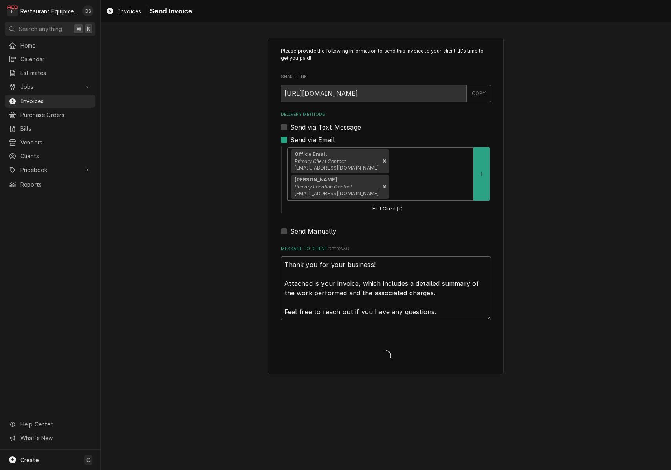
type textarea "x"
